Goal: Information Seeking & Learning: Check status

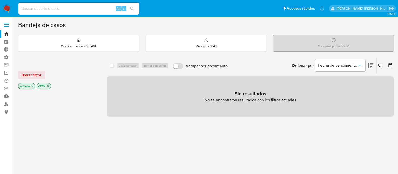
click at [4, 11] on img at bounding box center [7, 8] width 9 height 9
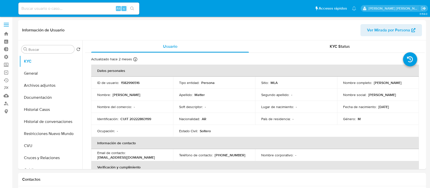
select select "10"
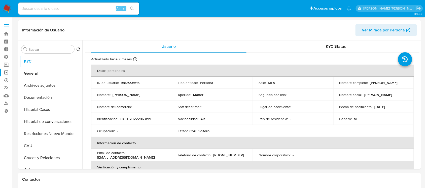
click at [8, 72] on link "Operaciones masivas" at bounding box center [30, 73] width 60 height 8
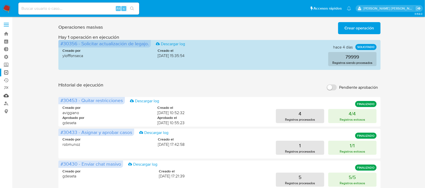
click at [10, 97] on link "Mulan" at bounding box center [30, 96] width 60 height 8
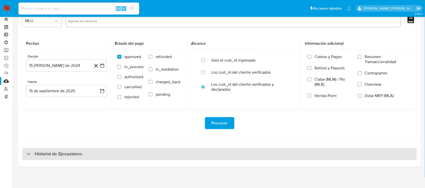
click at [113, 154] on div "Historial de Ejecuciones" at bounding box center [219, 154] width 395 height 12
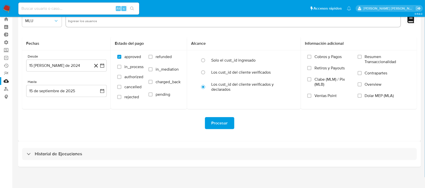
select select "10"
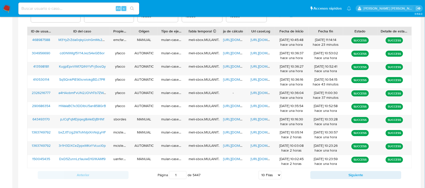
scroll to position [205, 0]
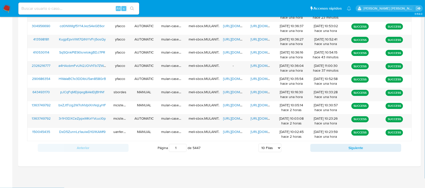
drag, startPoint x: 179, startPoint y: 148, endPoint x: 148, endPoint y: 147, distance: 31.3
click at [149, 148] on div "Página 1 de 5447 5 [PERSON_NAME] 10 [PERSON_NAME] 20 [PERSON_NAME] 25 [PERSON_N…" at bounding box center [220, 148] width 182 height 10
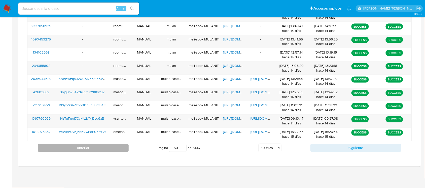
drag, startPoint x: 177, startPoint y: 149, endPoint x: 123, endPoint y: 148, distance: 53.9
click at [123, 148] on div "Anterior Página 50 de 5447 5 [PERSON_NAME] 10 [PERSON_NAME] 20 [PERSON_NAME] 25…" at bounding box center [219, 149] width 385 height 14
type input "250"
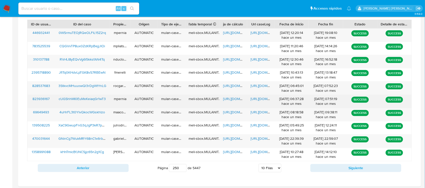
scroll to position [174, 0]
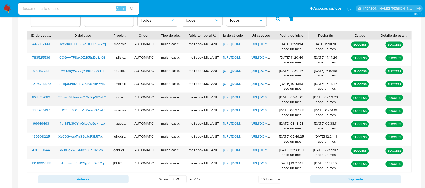
click at [259, 98] on span "https://docs.google.com/document/d/15oNh9bVTX5bRCtTy9-rvt9OsjV1_Lg-bpR7LWCHGkqs…" at bounding box center [268, 97] width 35 height 5
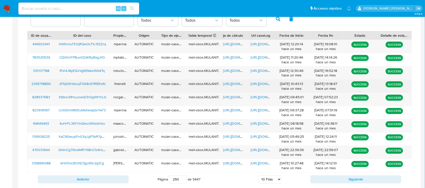
click at [261, 89] on div "https://docs.google.com/document/d/1qCWoBaUZmh83qTfCYJ5bHoBr1hHmJCtEO57-lwXbqjU…" at bounding box center [260, 86] width 27 height 13
click at [262, 85] on span "https://docs.google.com/document/d/1qCWoBaUZmh83qTfCYJ5bHoBr1hHmJCtEO57-lwXbqjU…" at bounding box center [268, 83] width 35 height 5
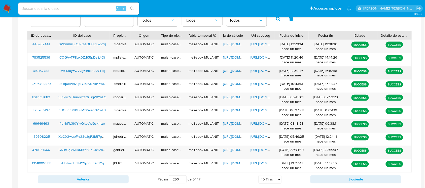
click at [261, 72] on span "https://docs.google.com/document/d/12GwK_lhc9kbVBW9o3ey9Ui_DaXcG_2yF_doQnBcd1LE…" at bounding box center [268, 70] width 35 height 5
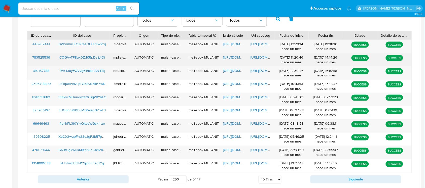
click at [262, 55] on span "https://docs.google.com/document/d/1TSPhrKQMAhnylQHYKeClMdt5sJd1ZdM6p9aqxfk6Lqs…" at bounding box center [268, 57] width 35 height 5
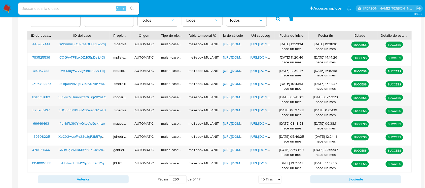
click at [255, 116] on div "https://docs.google.com/document/d/1D_5BmhQogJyJP4mBUFrrCee6FK-zJd3wMgx0C5XhyZk…" at bounding box center [260, 113] width 27 height 13
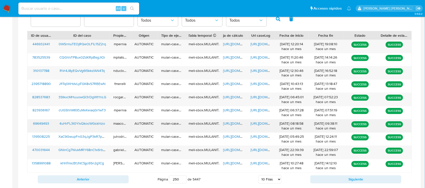
click at [257, 125] on span "https://docs.google.com/document/d/1CK-nL0O13D7e5LuXSBrtJFpsu0GA9zLYtfeOtDtYY_o…" at bounding box center [268, 123] width 35 height 5
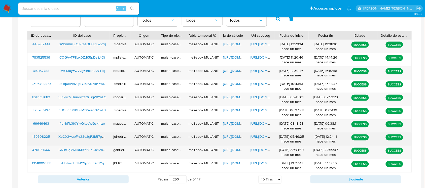
click at [259, 137] on span "https://docs.google.com/document/d/1kolldignXOtib3jX7QrkH8GWNC7WKOS1cAOQPolZdWA…" at bounding box center [268, 137] width 35 height 5
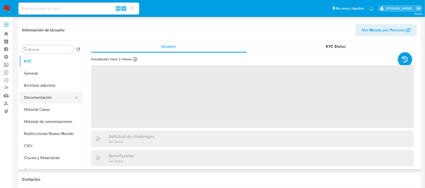
click at [48, 102] on button "Documentación" at bounding box center [48, 98] width 59 height 12
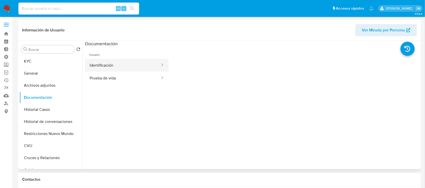
click at [112, 68] on button "Identificación" at bounding box center [123, 65] width 76 height 13
select select "10"
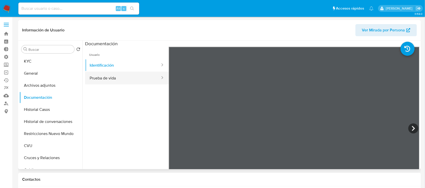
click at [123, 73] on button "Prueba de vida" at bounding box center [123, 78] width 76 height 13
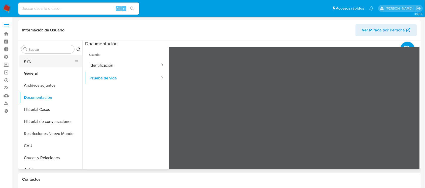
click at [53, 59] on button "KYC" at bounding box center [48, 61] width 59 height 12
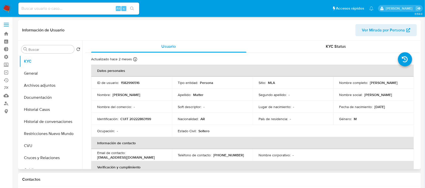
drag, startPoint x: 383, startPoint y: 87, endPoint x: 333, endPoint y: 86, distance: 49.9
click at [334, 86] on td "Nombre completo : Marcelo Fernando Matter" at bounding box center [374, 83] width 81 height 12
copy p "Marcelo Fernando Matter"
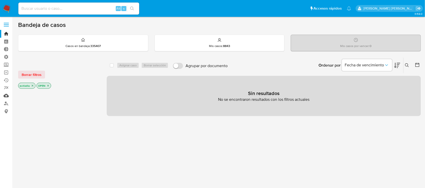
click at [6, 94] on link "Mulan" at bounding box center [30, 96] width 60 height 8
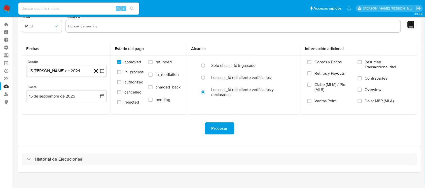
scroll to position [15, 0]
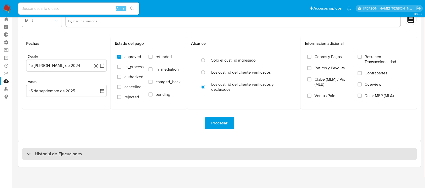
click at [49, 154] on h3 "Historial de Ejecuciones" at bounding box center [58, 154] width 47 height 6
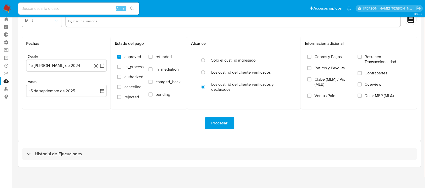
select select "10"
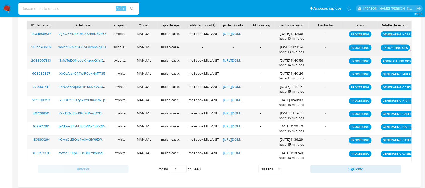
scroll to position [205, 0]
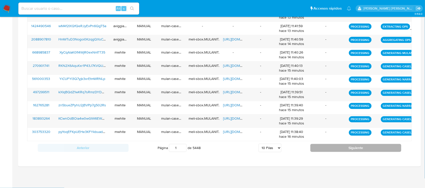
click at [344, 151] on button "Siguiente" at bounding box center [356, 148] width 91 height 8
type input "2"
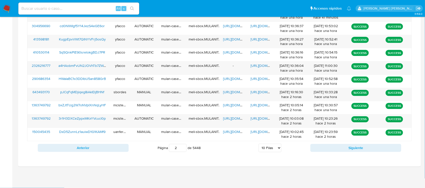
scroll to position [142, 0]
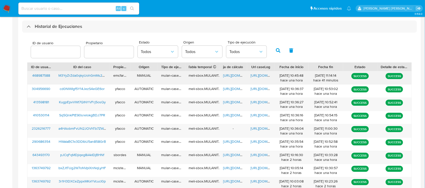
click at [261, 74] on span "https://docs.google.com/document/d/1JEMaUNouAbCuQGuKVMIJKrcfPMtKsbm4Zorf3eFvEE0…" at bounding box center [268, 75] width 35 height 5
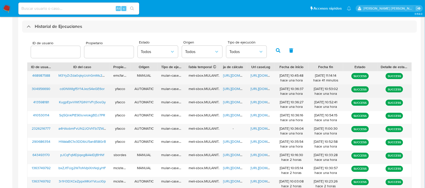
click at [255, 88] on span "https://docs.google.com/document/d/1bJLSC5bIziIDvPnxX4PqFP2QTq9Lroa9JN_D7IqN9F4…" at bounding box center [268, 88] width 35 height 5
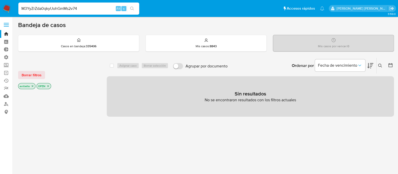
type input "M3YyZrZda0qkyUohGmMs2v74"
click at [135, 6] on button "search-icon" at bounding box center [132, 8] width 10 height 7
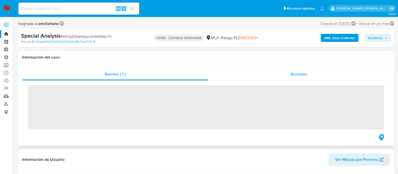
click at [281, 80] on div "Acciones" at bounding box center [299, 74] width 182 height 12
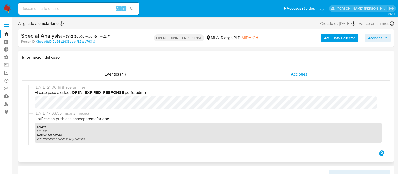
select select "10"
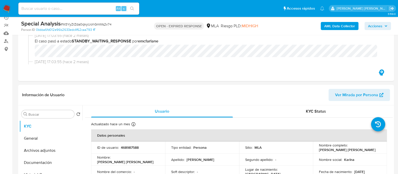
scroll to position [189, 0]
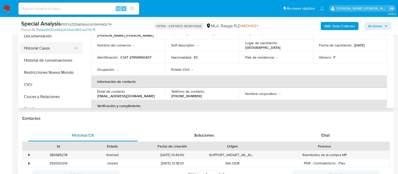
click at [53, 43] on button "Historial Casos" at bounding box center [48, 48] width 59 height 12
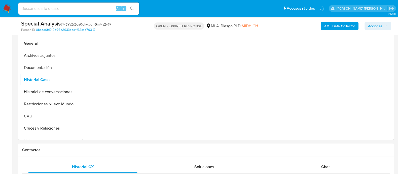
scroll to position [126, 0]
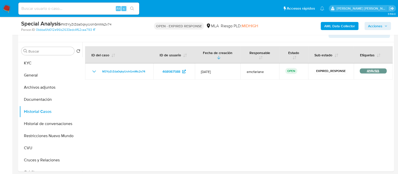
click at [79, 22] on span "# M3YyZrZda0qkyUohGmMs2v74" at bounding box center [86, 24] width 51 height 5
copy span "M3YyZrZda0qkyUohGmMs2v74"
click at [75, 6] on input at bounding box center [78, 8] width 121 height 7
paste input "20741945"
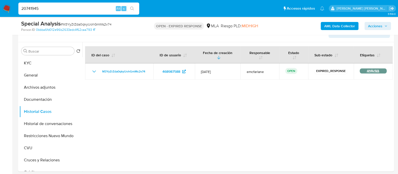
type input "20741945"
click at [135, 8] on button "search-icon" at bounding box center [132, 8] width 10 height 7
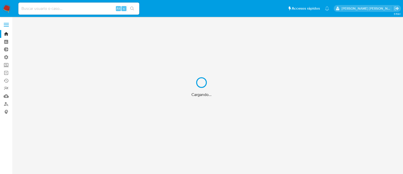
click at [51, 9] on div "Cargando..." at bounding box center [201, 87] width 403 height 174
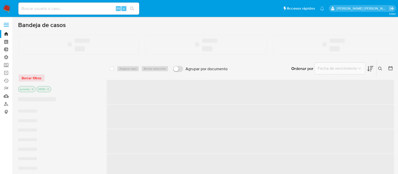
click at [51, 9] on input at bounding box center [78, 8] width 121 height 7
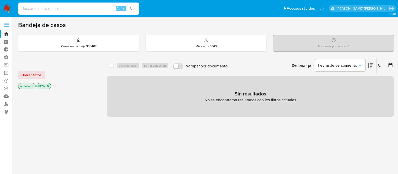
paste input "20741945"
type input "20741945"
click at [135, 8] on button "search-icon" at bounding box center [132, 8] width 10 height 7
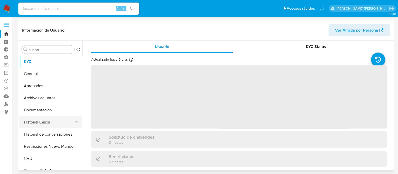
click at [51, 116] on button "Historial Casos" at bounding box center [48, 122] width 59 height 12
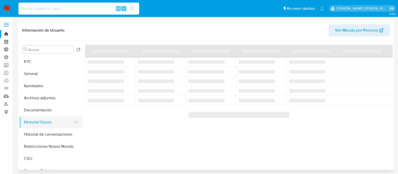
select select "10"
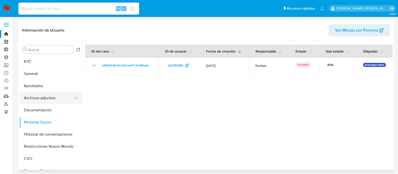
click at [67, 98] on button "Archivos adjuntos" at bounding box center [48, 98] width 59 height 12
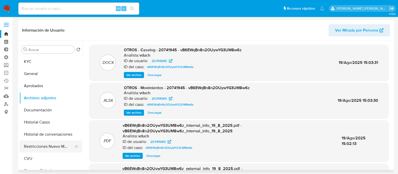
click at [40, 148] on button "Restricciones Nuevo Mundo" at bounding box center [48, 146] width 59 height 12
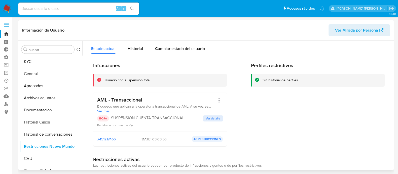
click at [216, 117] on span "Ver detalle" at bounding box center [213, 118] width 15 height 5
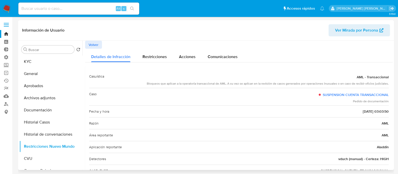
click at [94, 46] on span "Volver" at bounding box center [94, 44] width 10 height 7
